Goal: Information Seeking & Learning: Learn about a topic

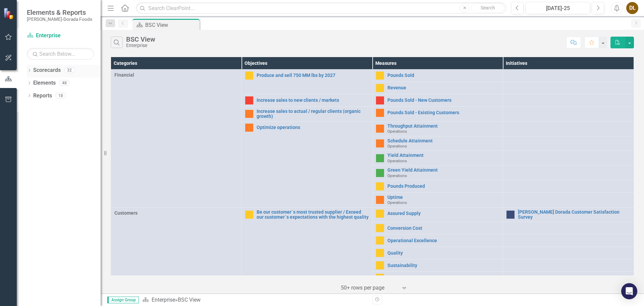
click at [31, 71] on icon "Dropdown" at bounding box center [29, 71] width 5 height 4
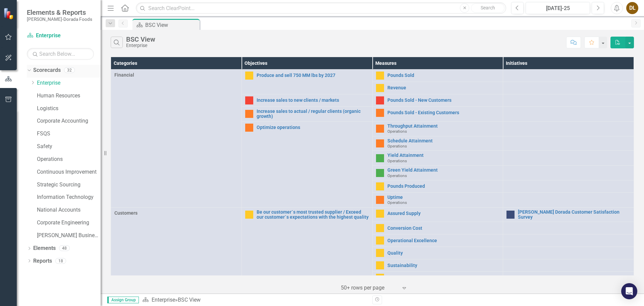
click at [29, 70] on icon "Dropdown" at bounding box center [29, 69] width 4 height 5
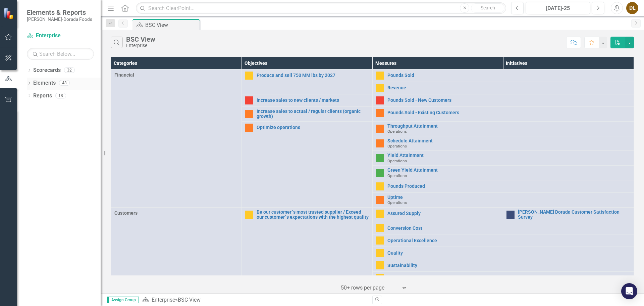
click at [28, 83] on icon "Dropdown" at bounding box center [29, 84] width 5 height 4
click at [28, 83] on icon at bounding box center [29, 83] width 3 height 2
click at [30, 70] on icon at bounding box center [30, 70] width 2 height 3
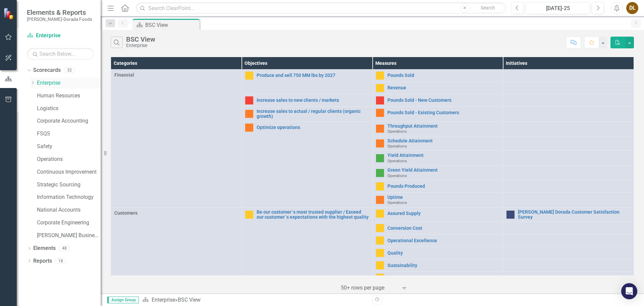
click at [58, 84] on link "Enterprise" at bounding box center [69, 83] width 64 height 8
click at [41, 83] on link "Enterprise" at bounding box center [69, 83] width 64 height 8
click at [42, 83] on link "Enterprise" at bounding box center [69, 83] width 64 height 8
click at [42, 82] on link "Enterprise" at bounding box center [69, 83] width 64 height 8
click at [33, 83] on icon "Dropdown" at bounding box center [32, 83] width 5 height 4
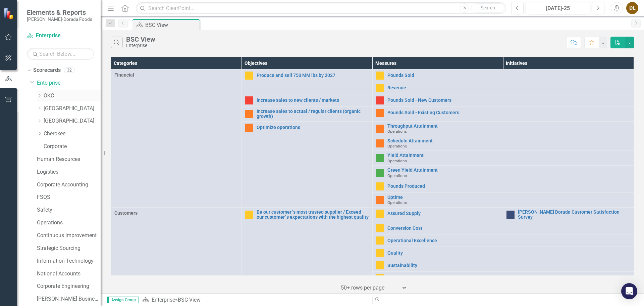
click at [53, 96] on link "OKC" at bounding box center [72, 96] width 57 height 8
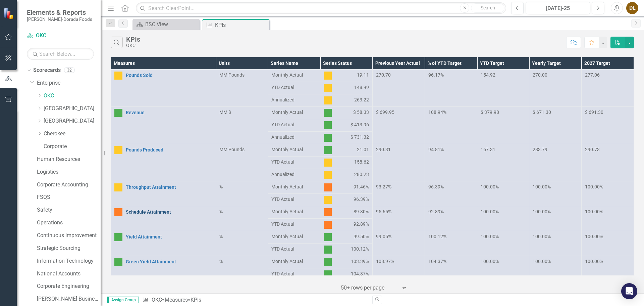
click at [176, 213] on link "Schedule Attainment" at bounding box center [169, 211] width 87 height 5
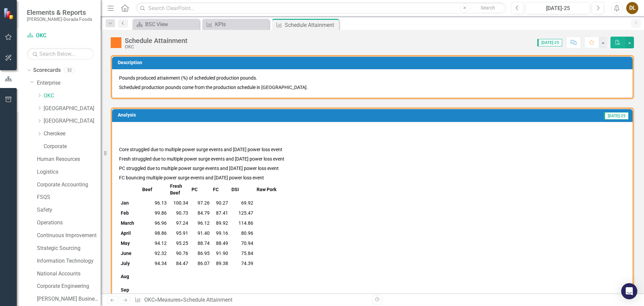
click at [124, 22] on icon "Previous" at bounding box center [123, 23] width 5 height 4
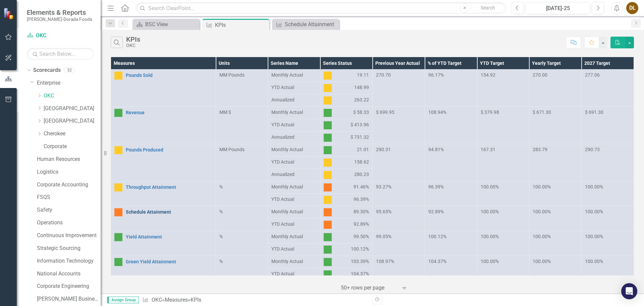
click at [169, 212] on link "Schedule Attainment" at bounding box center [169, 211] width 87 height 5
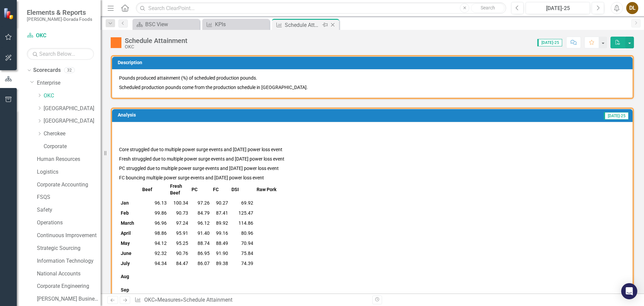
click at [334, 25] on icon "Close" at bounding box center [333, 24] width 7 height 5
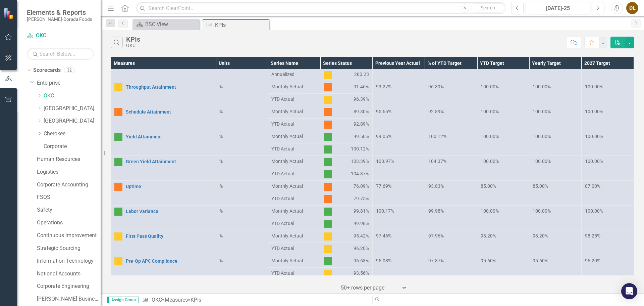
scroll to position [101, 0]
click at [133, 190] on td "Uptime Link Open Element" at bounding box center [163, 192] width 105 height 25
click at [135, 184] on link "Uptime" at bounding box center [169, 185] width 87 height 5
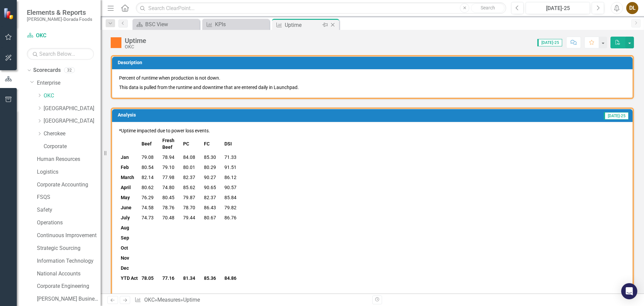
click at [333, 25] on icon "Close" at bounding box center [333, 24] width 7 height 5
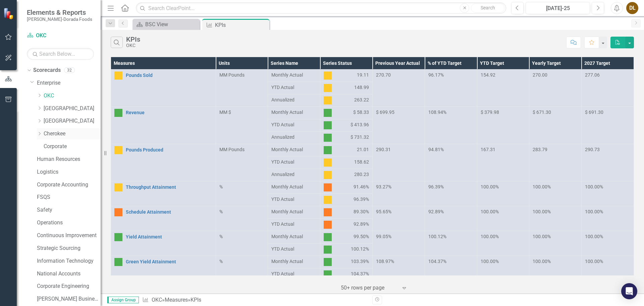
click at [47, 134] on link "Cherokee" at bounding box center [72, 134] width 57 height 8
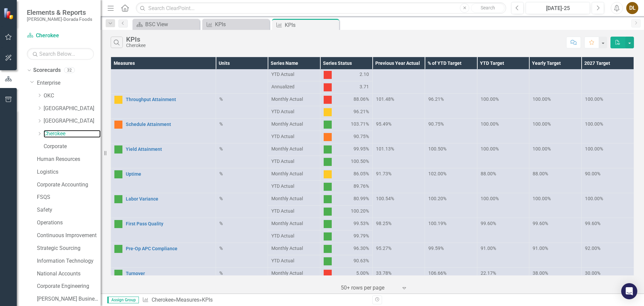
scroll to position [34, 0]
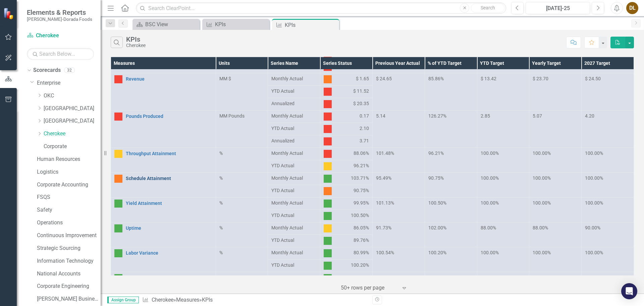
click at [164, 179] on link "Schedule Attainment" at bounding box center [169, 178] width 87 height 5
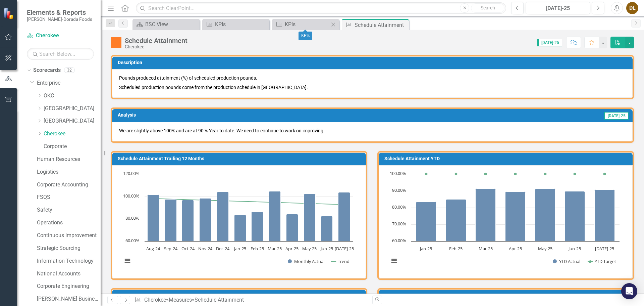
click at [334, 23] on icon "Close" at bounding box center [333, 24] width 7 height 5
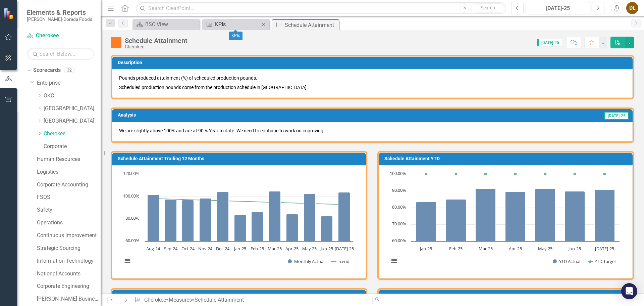
click at [242, 25] on div "KPIs" at bounding box center [237, 24] width 44 height 8
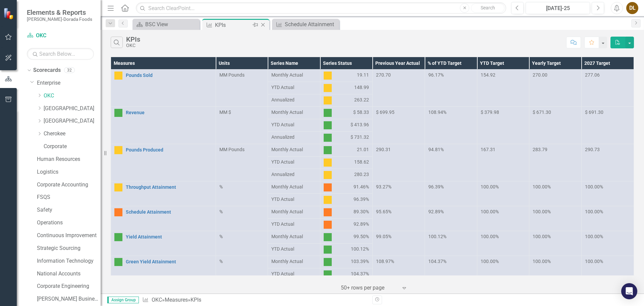
click at [266, 24] on icon "Close" at bounding box center [263, 24] width 7 height 5
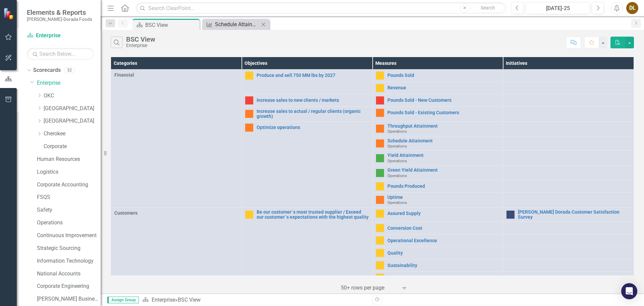
click at [251, 26] on div "Schedule Attainment" at bounding box center [237, 24] width 44 height 8
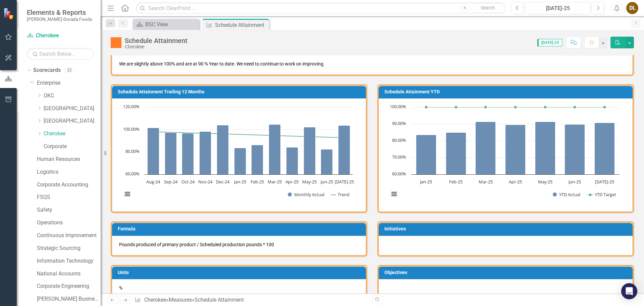
scroll to position [67, 0]
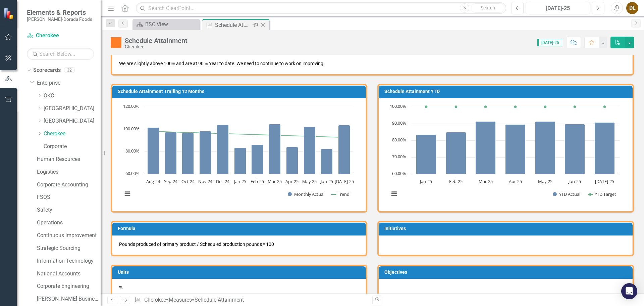
click at [266, 24] on icon "Close" at bounding box center [263, 24] width 7 height 5
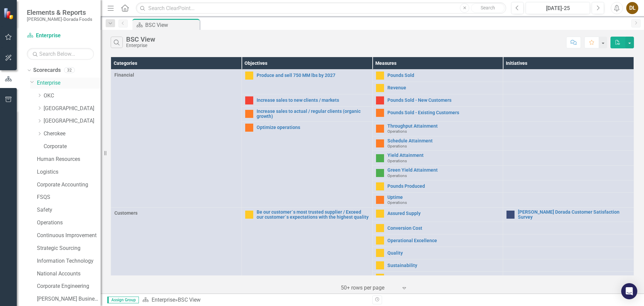
click at [32, 82] on icon "Dropdown" at bounding box center [32, 81] width 4 height 5
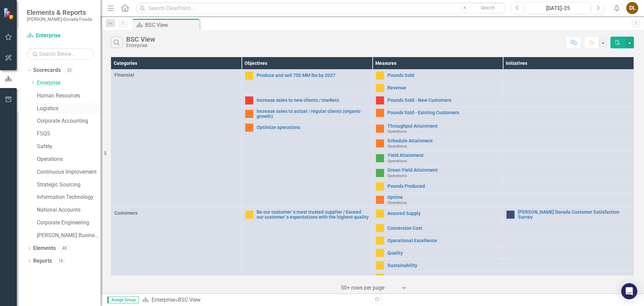
click at [66, 110] on link "Logistics" at bounding box center [69, 109] width 64 height 8
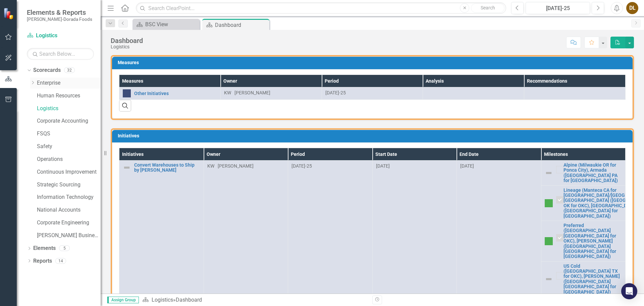
click at [32, 83] on icon "Dropdown" at bounding box center [32, 83] width 5 height 4
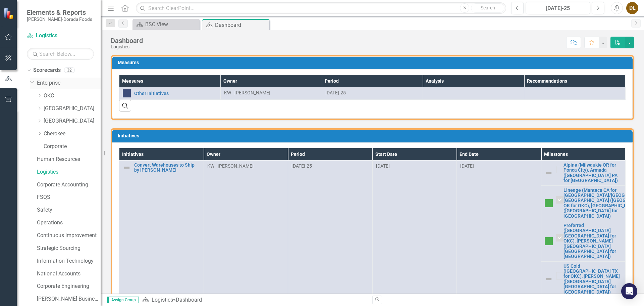
click at [32, 82] on icon "Dropdown" at bounding box center [32, 81] width 4 height 5
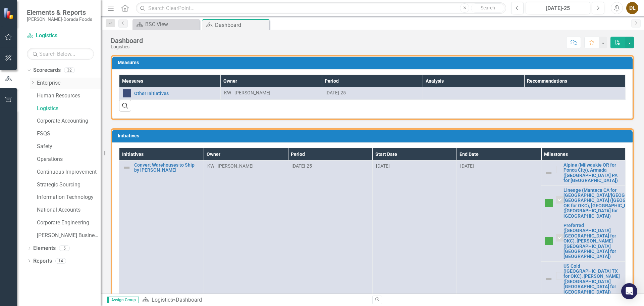
click at [42, 84] on link "Enterprise" at bounding box center [69, 83] width 64 height 8
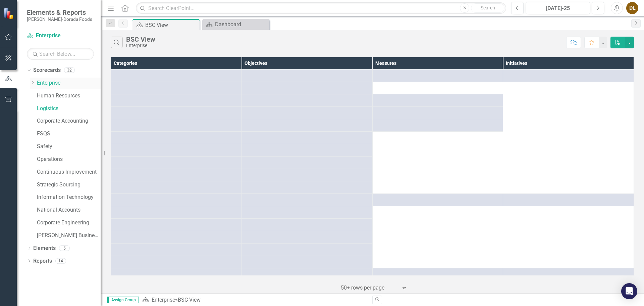
click at [42, 84] on link "Enterprise" at bounding box center [69, 83] width 64 height 8
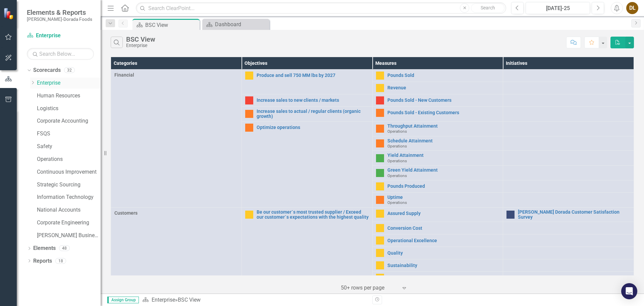
click at [32, 83] on icon "Dropdown" at bounding box center [32, 83] width 5 height 4
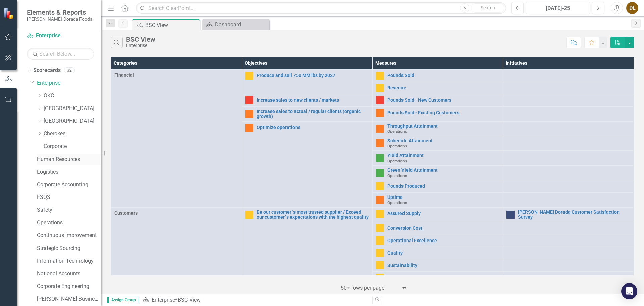
click at [59, 160] on link "Human Resources" at bounding box center [69, 159] width 64 height 8
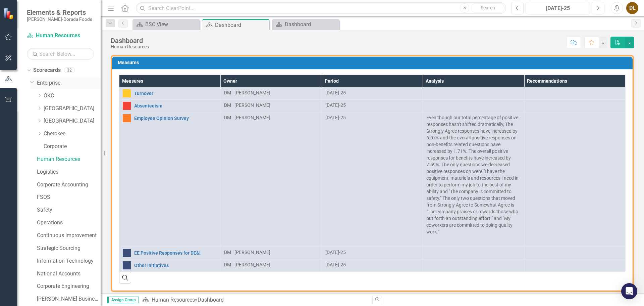
click at [33, 82] on icon "Dropdown" at bounding box center [32, 81] width 4 height 5
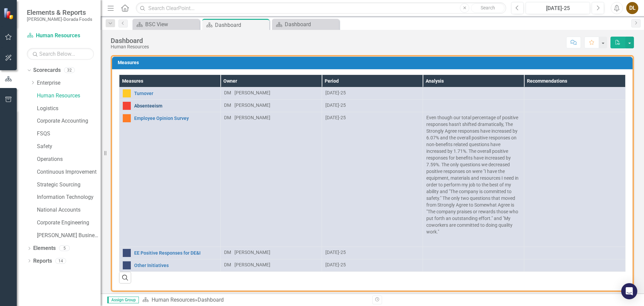
click at [163, 106] on link "Absenteeism" at bounding box center [175, 105] width 83 height 5
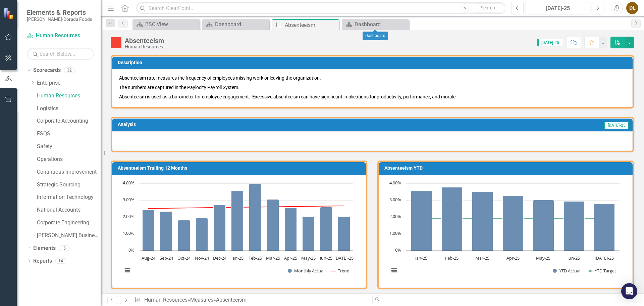
drag, startPoint x: 403, startPoint y: 26, endPoint x: 360, endPoint y: 26, distance: 43.3
click at [0, 0] on icon "Close" at bounding box center [0, 0] width 0 height 0
click at [336, 26] on icon "Close" at bounding box center [333, 24] width 7 height 5
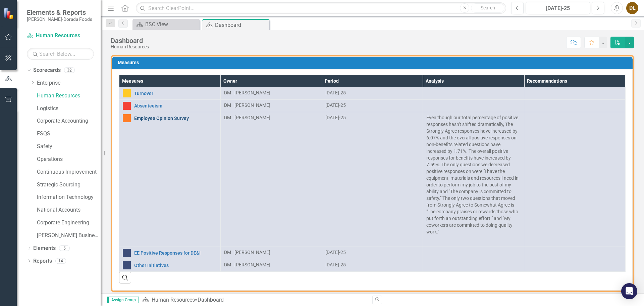
click at [165, 121] on link "Employee Opinion Survey" at bounding box center [175, 118] width 83 height 5
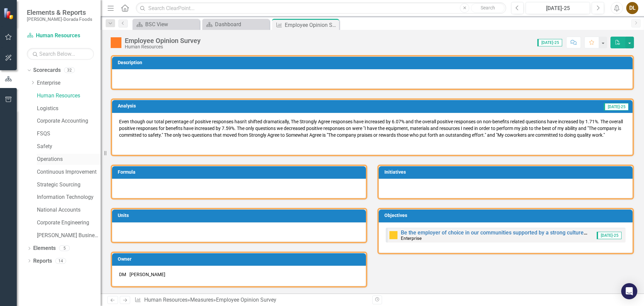
click at [60, 161] on link "Operations" at bounding box center [69, 159] width 64 height 8
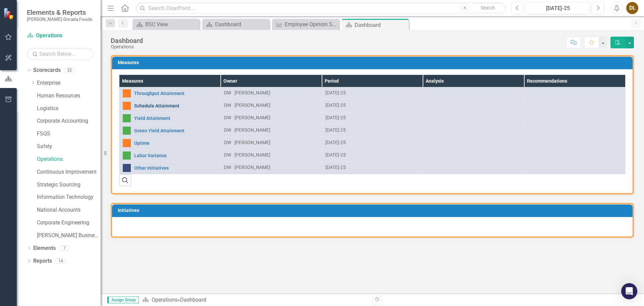
click at [176, 108] on link "Schedule Attainment" at bounding box center [175, 105] width 83 height 5
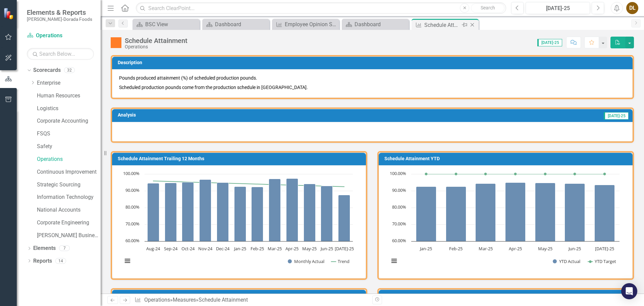
click at [473, 25] on icon "Close" at bounding box center [472, 24] width 7 height 5
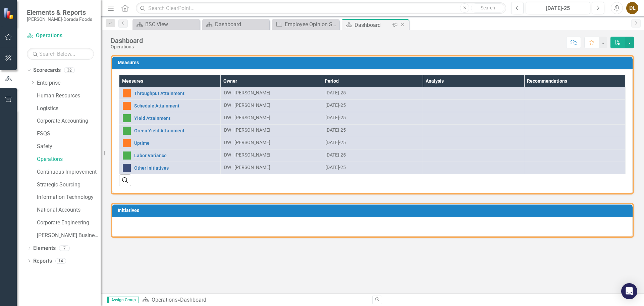
click at [402, 24] on icon "Close" at bounding box center [402, 24] width 7 height 5
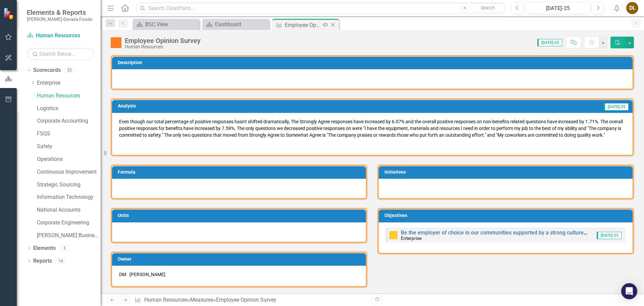
click at [334, 23] on icon "Close" at bounding box center [333, 24] width 7 height 5
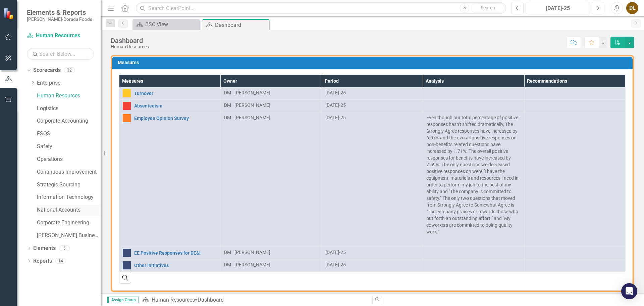
click at [69, 209] on link "National Accounts" at bounding box center [69, 210] width 64 height 8
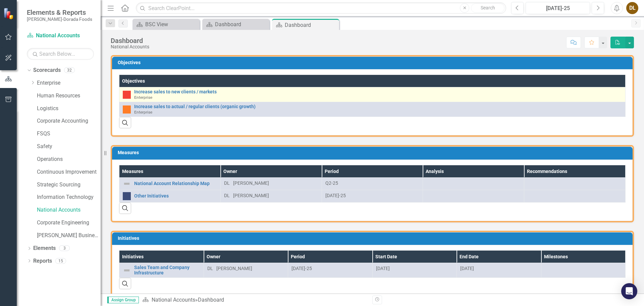
click at [178, 89] on td "Increase sales to new clients / markets Enterprise Link Open Element" at bounding box center [372, 94] width 507 height 15
click at [178, 90] on link "Increase sales to new clients / markets" at bounding box center [378, 91] width 488 height 5
